Goal: Feedback & Contribution: Leave review/rating

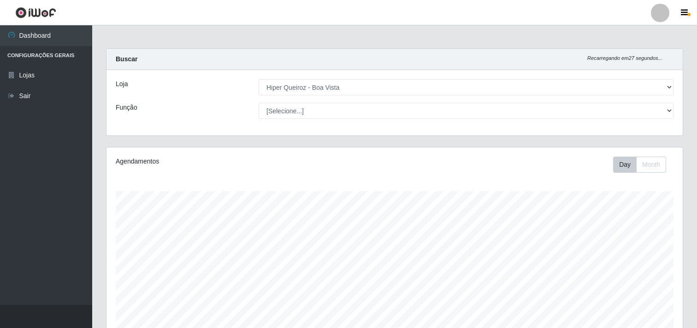
select select "514"
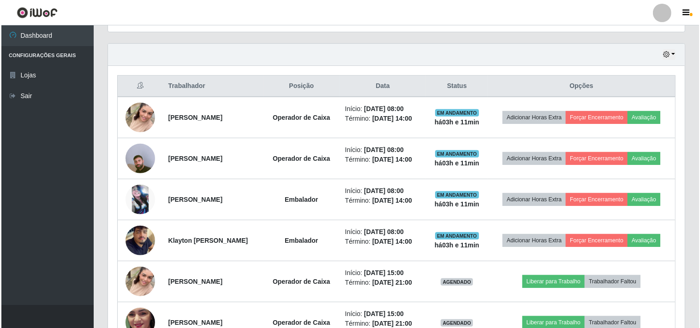
scroll to position [191, 576]
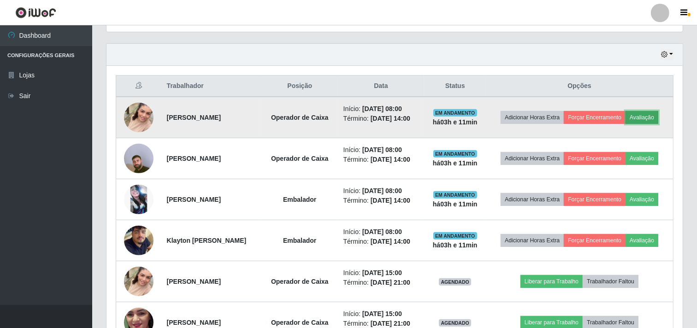
click at [646, 116] on button "Avaliação" at bounding box center [642, 117] width 33 height 13
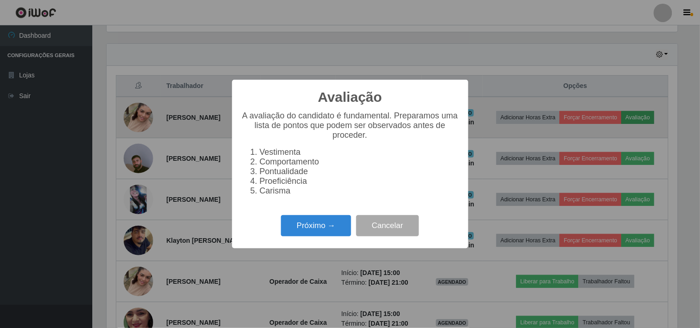
scroll to position [191, 570]
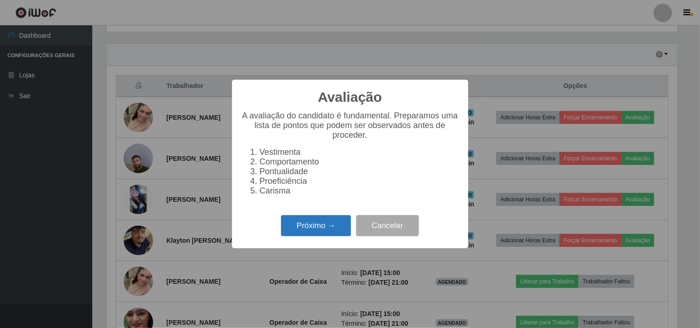
click at [323, 231] on button "Próximo →" at bounding box center [316, 226] width 70 height 22
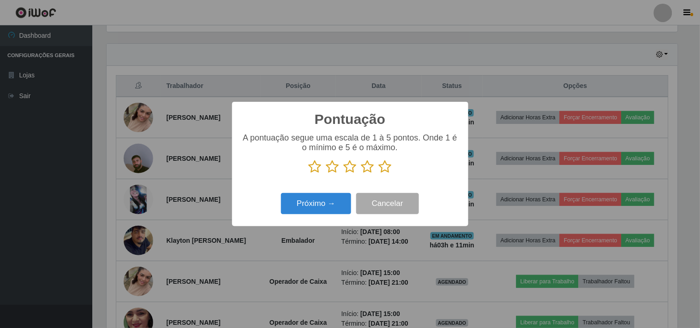
click at [383, 165] on icon at bounding box center [385, 167] width 13 height 14
click at [379, 174] on input "radio" at bounding box center [379, 174] width 0 height 0
click at [335, 207] on button "Próximo →" at bounding box center [316, 204] width 70 height 22
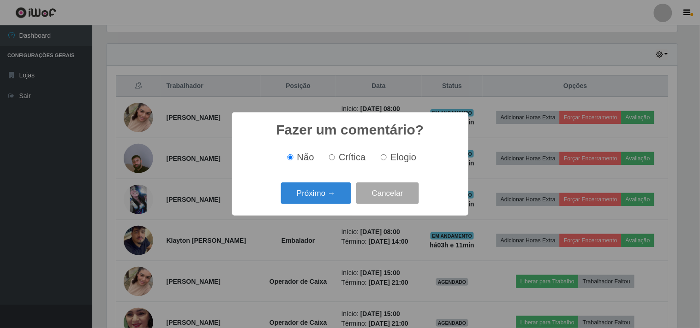
click at [383, 158] on input "Elogio" at bounding box center [383, 157] width 6 height 6
radio input "true"
click at [320, 194] on button "Próximo →" at bounding box center [316, 194] width 70 height 22
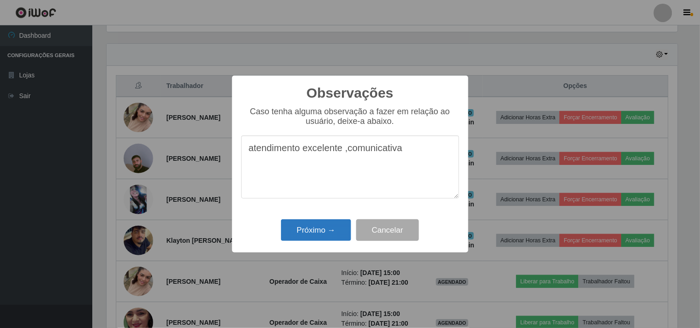
type textarea "atendimento excelente ,comunicativa"
click at [321, 226] on button "Próximo →" at bounding box center [316, 231] width 70 height 22
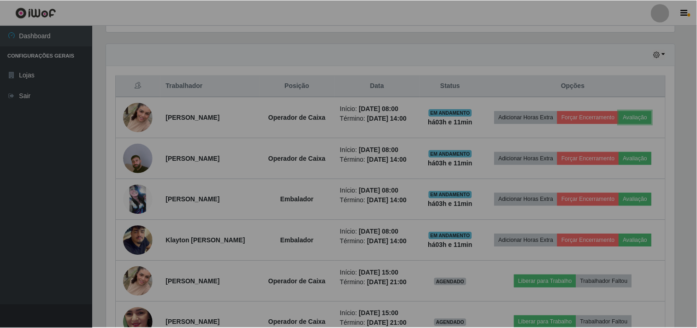
scroll to position [191, 576]
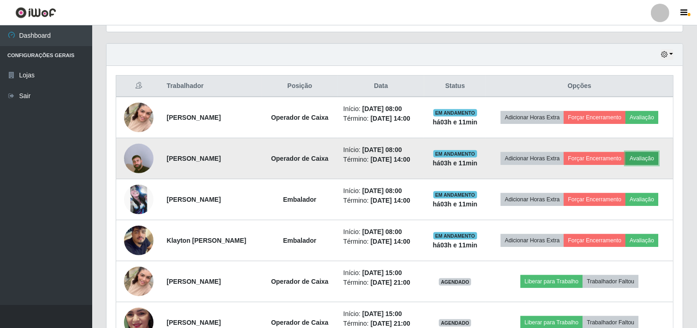
click at [646, 157] on button "Avaliação" at bounding box center [642, 158] width 33 height 13
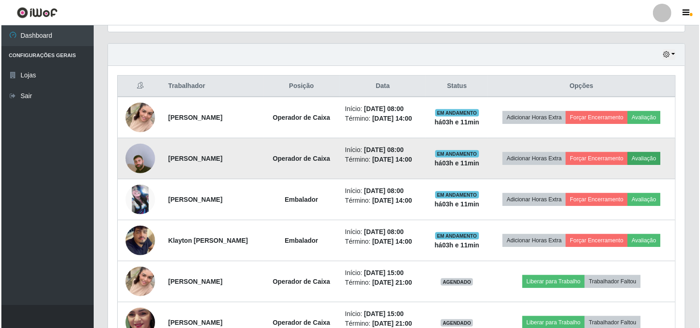
scroll to position [191, 570]
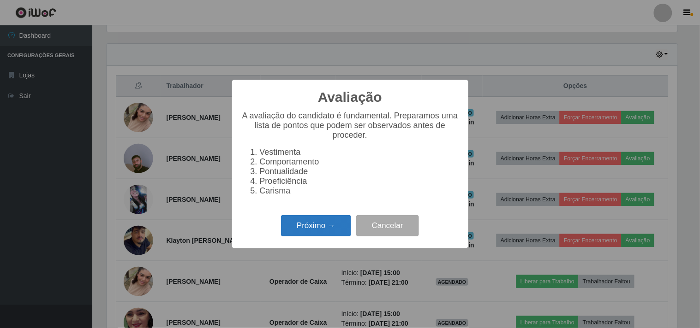
click at [321, 229] on button "Próximo →" at bounding box center [316, 226] width 70 height 22
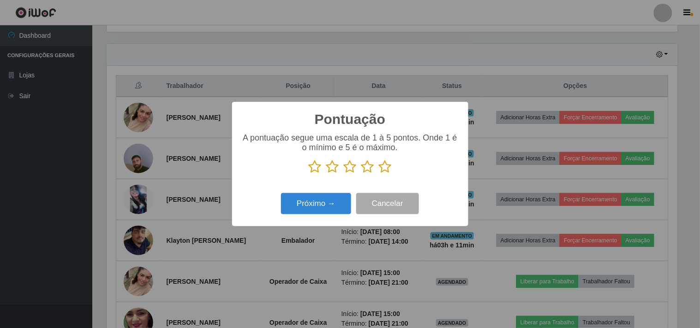
click at [385, 169] on icon at bounding box center [385, 167] width 13 height 14
click at [379, 174] on input "radio" at bounding box center [379, 174] width 0 height 0
click at [323, 206] on button "Próximo →" at bounding box center [316, 204] width 70 height 22
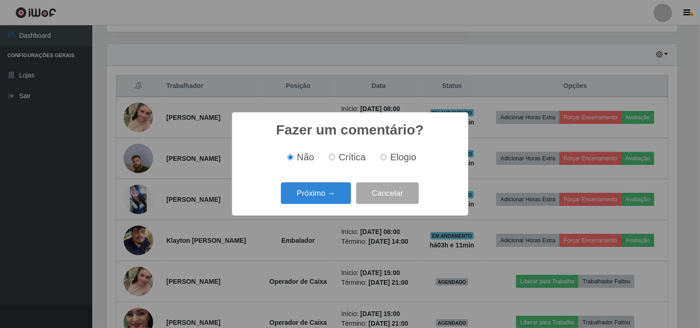
click at [384, 157] on input "Elogio" at bounding box center [383, 157] width 6 height 6
radio input "true"
click at [315, 196] on button "Próximo →" at bounding box center [316, 194] width 70 height 22
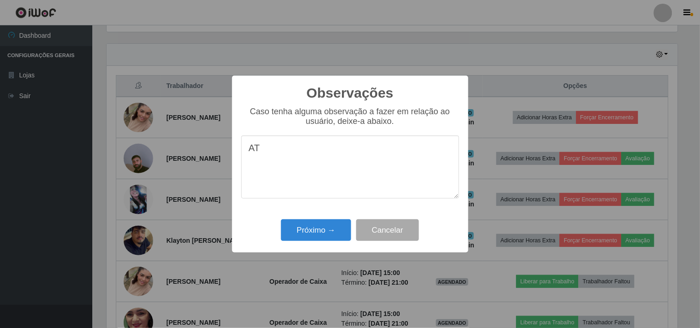
type textarea "A"
click at [355, 148] on textarea "atende bem, comunicativio, prestativo" at bounding box center [350, 167] width 218 height 63
type textarea "atende bem, comunicativo, prestativo"
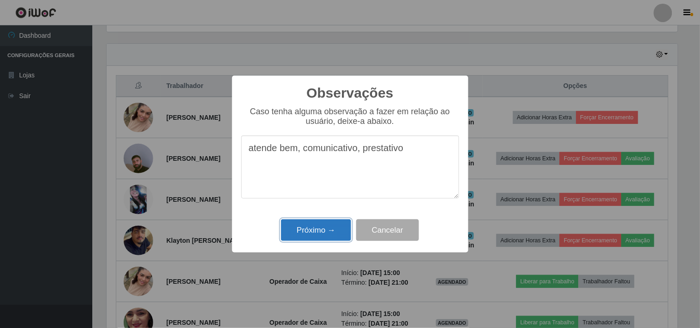
click at [317, 231] on button "Próximo →" at bounding box center [316, 231] width 70 height 22
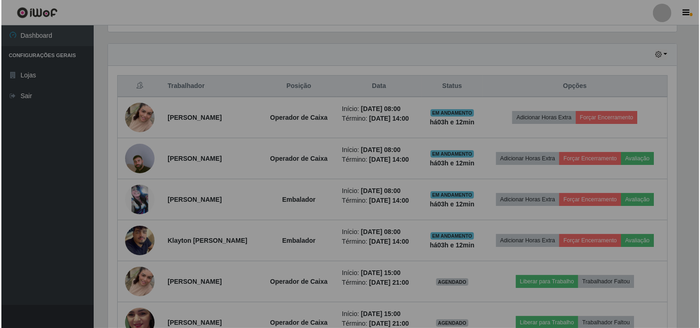
scroll to position [191, 576]
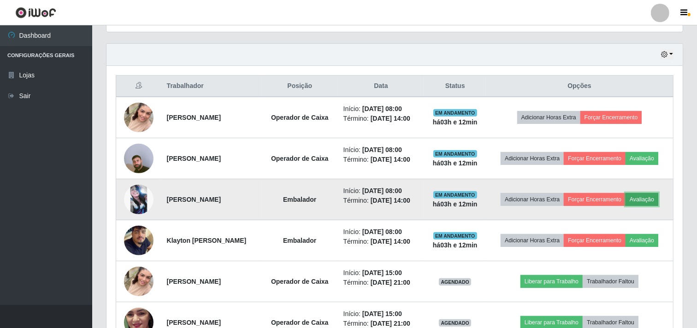
click at [646, 201] on button "Avaliação" at bounding box center [642, 199] width 33 height 13
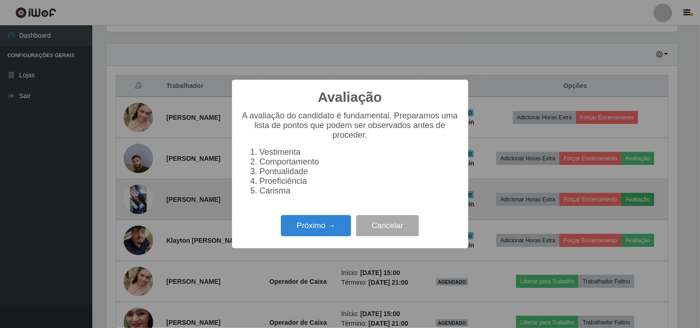
scroll to position [191, 570]
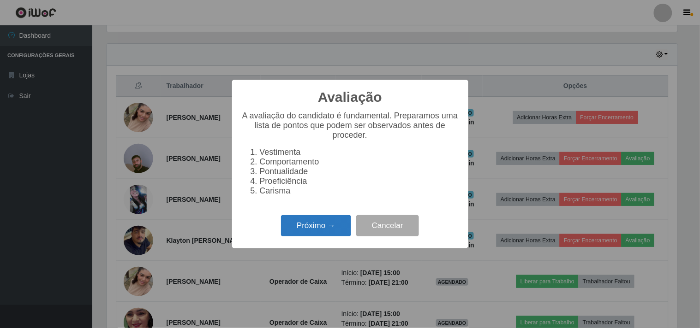
click at [325, 230] on button "Próximo →" at bounding box center [316, 226] width 70 height 22
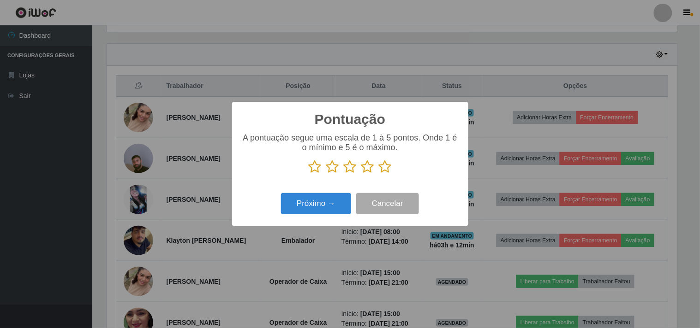
scroll to position [460970, 460590]
click at [384, 170] on icon at bounding box center [385, 167] width 13 height 14
click at [379, 174] on input "radio" at bounding box center [379, 174] width 0 height 0
click at [327, 206] on button "Próximo →" at bounding box center [316, 204] width 70 height 22
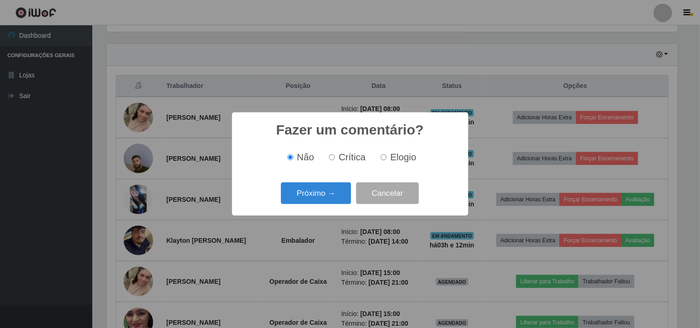
click at [388, 156] on label "Elogio" at bounding box center [396, 157] width 39 height 11
click at [386, 156] on input "Elogio" at bounding box center [383, 157] width 6 height 6
radio input "true"
click at [317, 193] on button "Próximo →" at bounding box center [316, 194] width 70 height 22
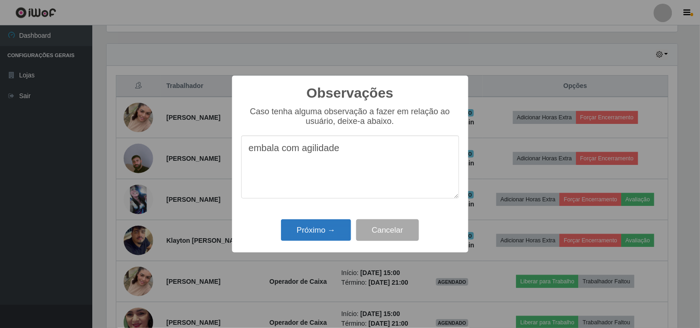
type textarea "embala com agilidade"
click at [318, 232] on button "Próximo →" at bounding box center [316, 231] width 70 height 22
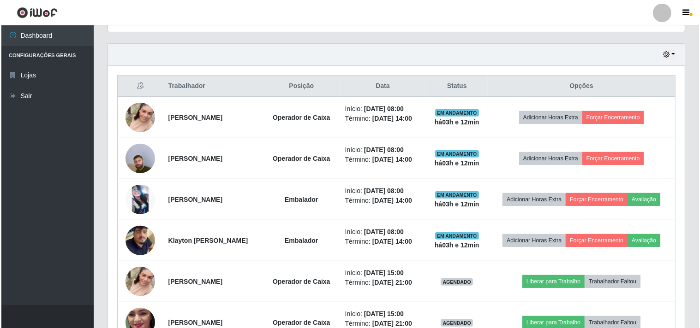
scroll to position [191, 576]
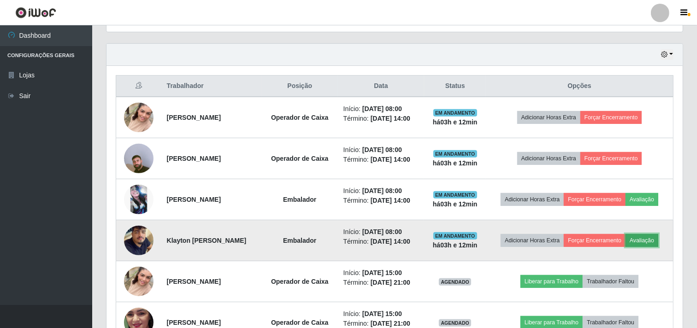
click at [644, 238] on button "Avaliação" at bounding box center [642, 240] width 33 height 13
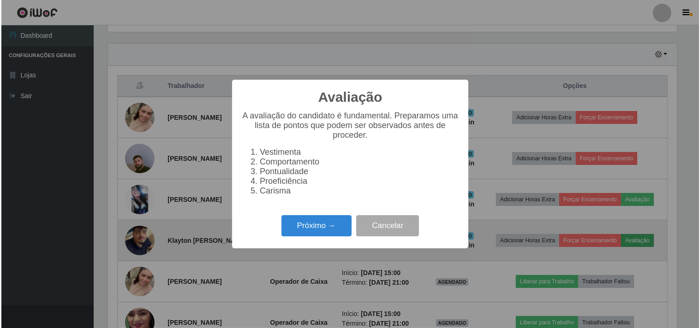
scroll to position [191, 570]
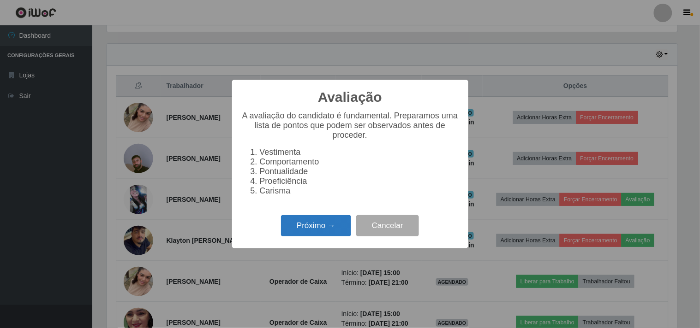
click at [314, 235] on button "Próximo →" at bounding box center [316, 226] width 70 height 22
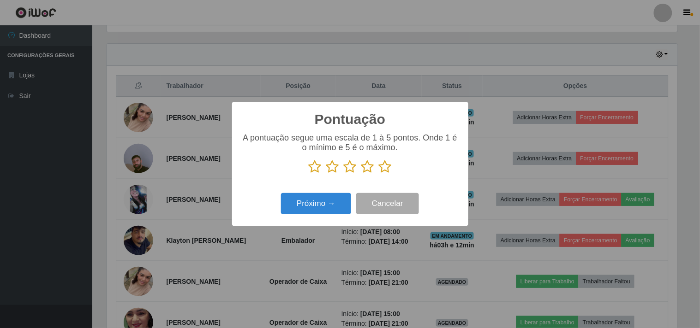
scroll to position [460970, 460590]
click at [386, 168] on icon at bounding box center [385, 167] width 13 height 14
click at [379, 174] on input "radio" at bounding box center [379, 174] width 0 height 0
click at [324, 208] on button "Próximo →" at bounding box center [316, 204] width 70 height 22
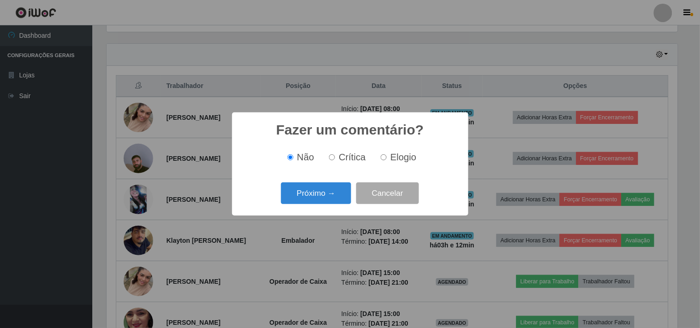
click at [384, 159] on input "Elogio" at bounding box center [383, 157] width 6 height 6
radio input "true"
click at [302, 203] on button "Próximo →" at bounding box center [316, 194] width 70 height 22
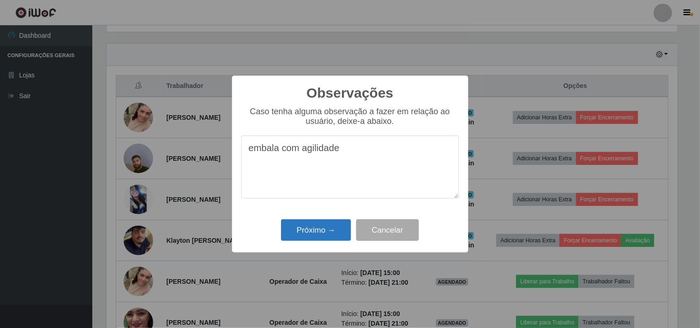
type textarea "embala com agilidade"
click at [301, 233] on button "Próximo →" at bounding box center [316, 231] width 70 height 22
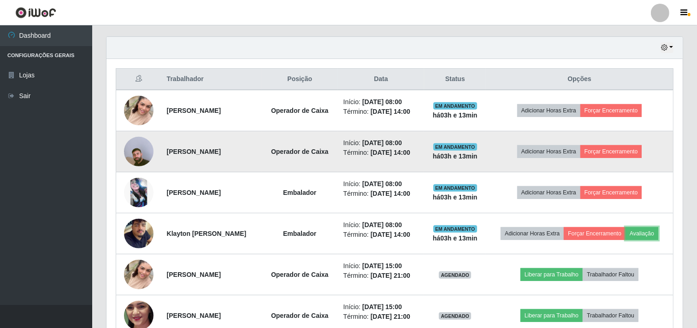
scroll to position [307, 0]
